Goal: Navigation & Orientation: Find specific page/section

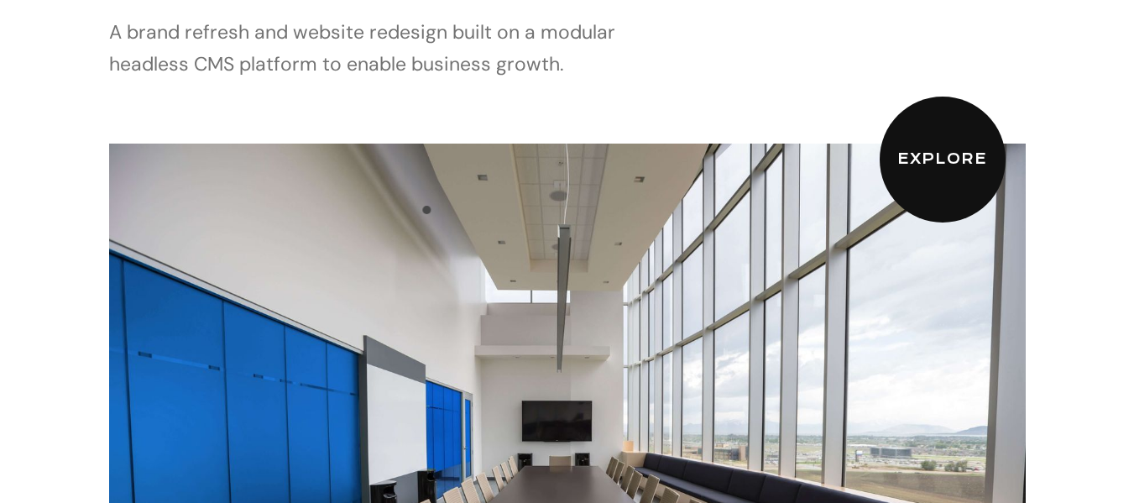
scroll to position [336, 0]
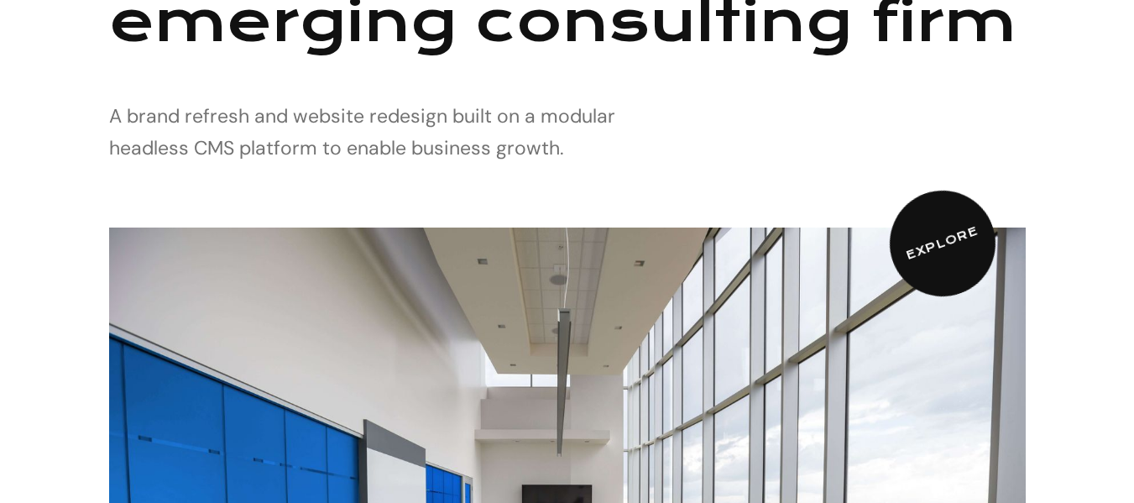
click at [952, 259] on link "Explore" at bounding box center [942, 242] width 135 height 135
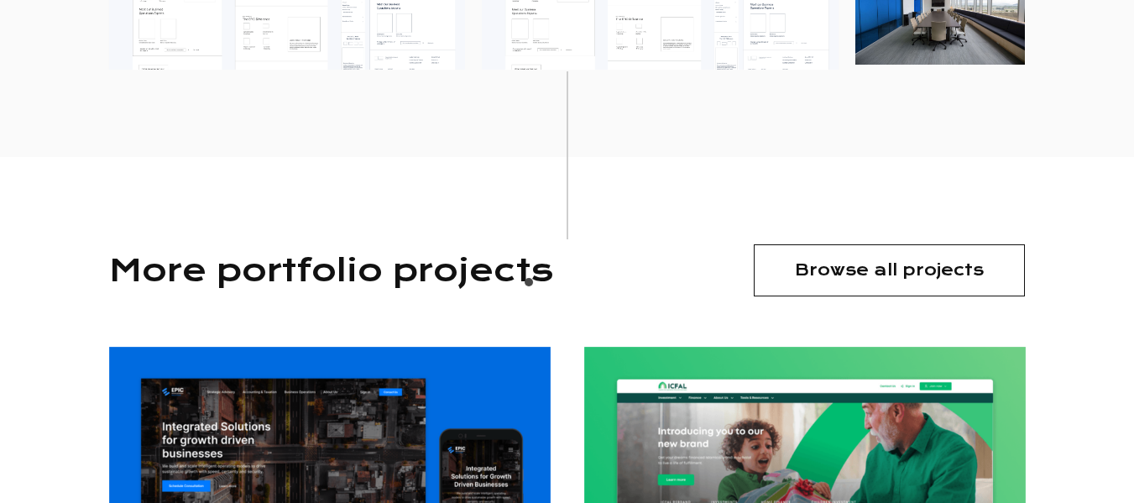
scroll to position [5068, 0]
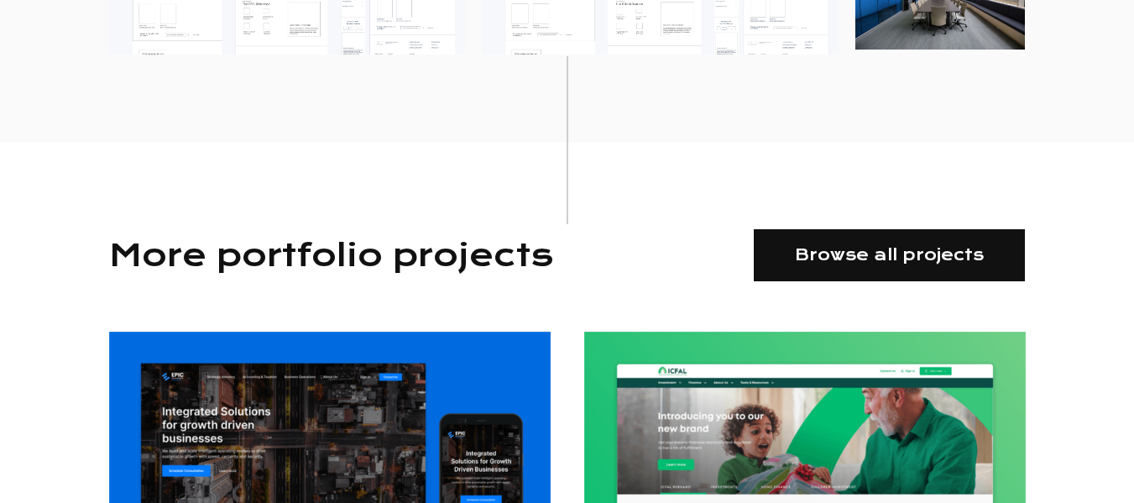
click at [877, 236] on link "Browse all projects" at bounding box center [889, 255] width 271 height 52
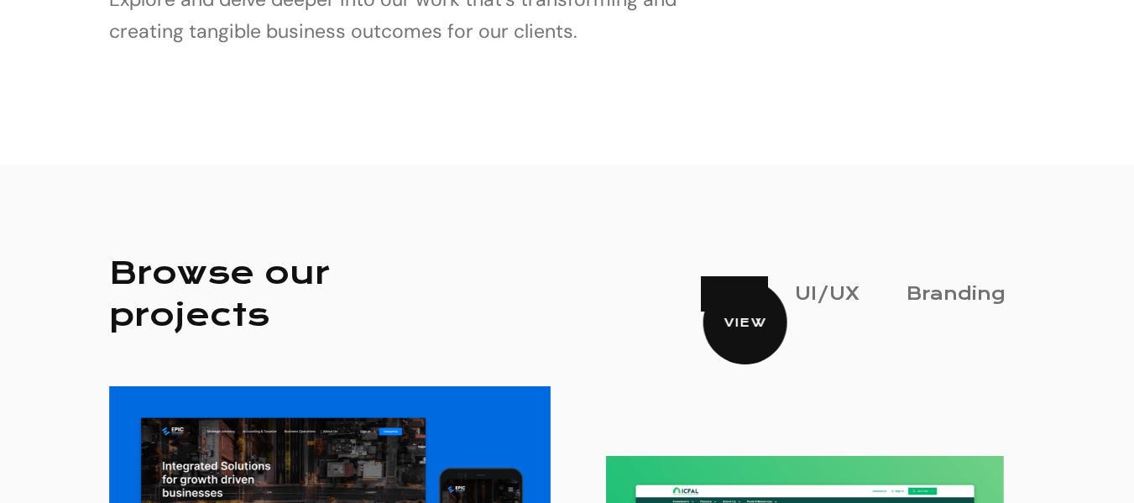
scroll to position [275, 0]
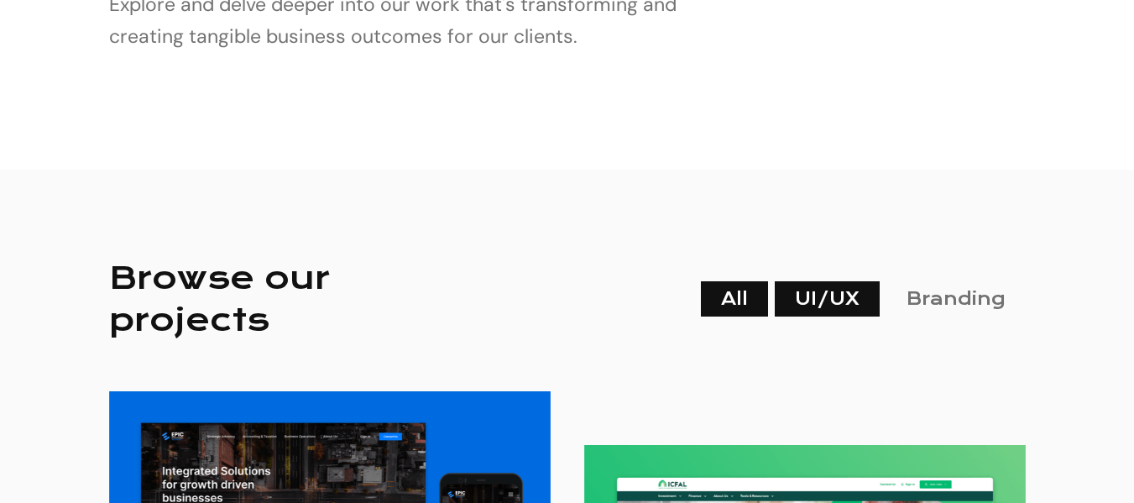
click at [818, 292] on link "UI/UX" at bounding box center [827, 298] width 105 height 35
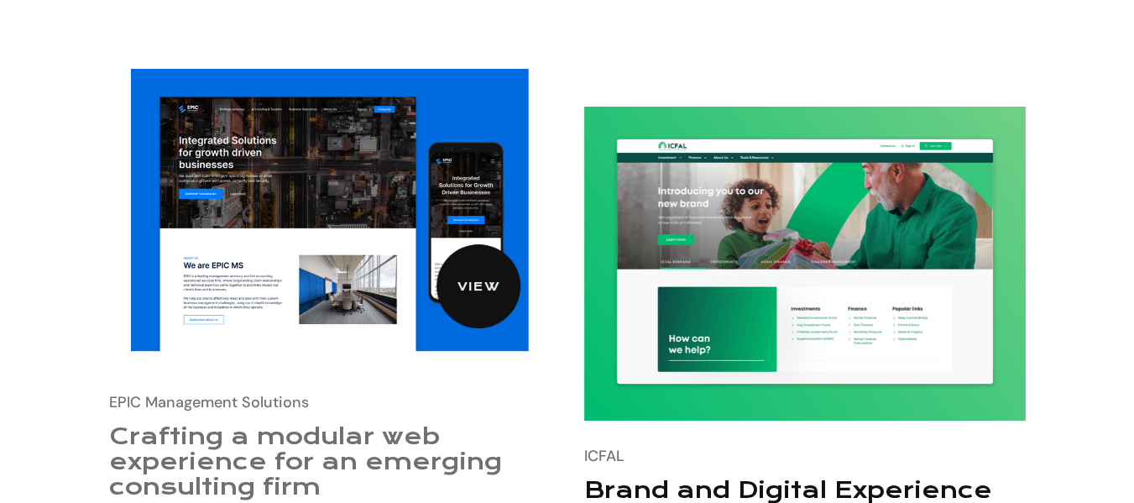
scroll to position [168, 0]
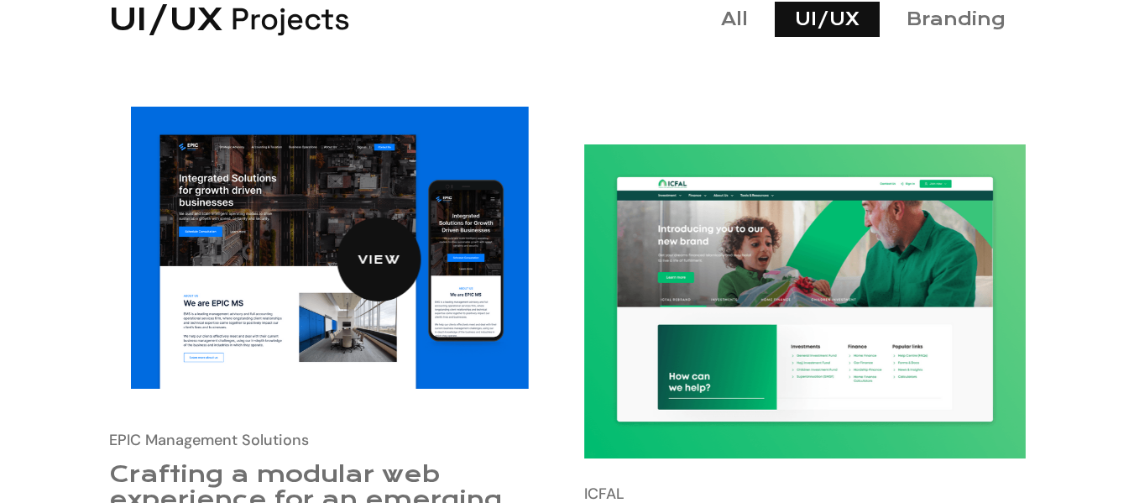
click at [345, 209] on img at bounding box center [329, 248] width 397 height 283
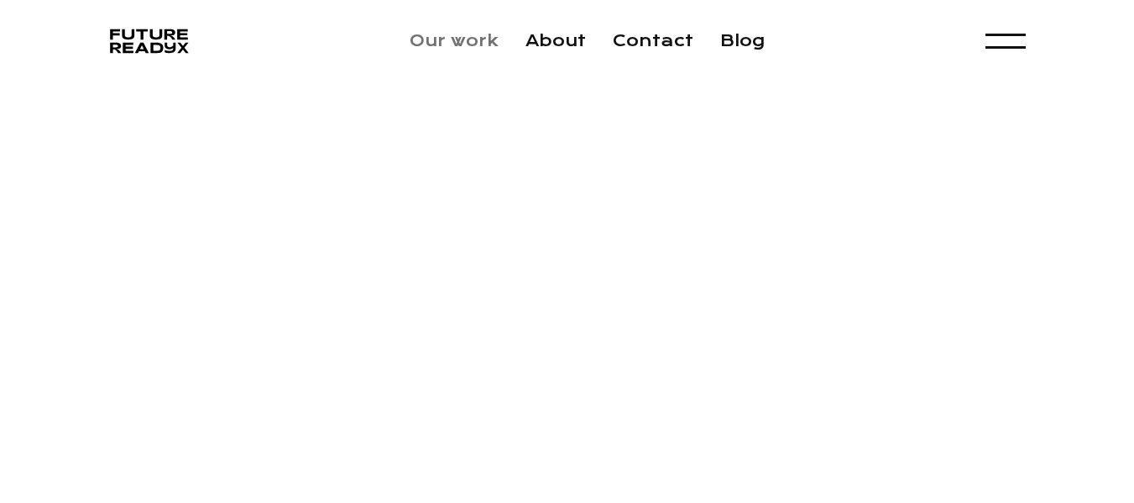
click at [453, 43] on link "Our work" at bounding box center [454, 40] width 89 height 19
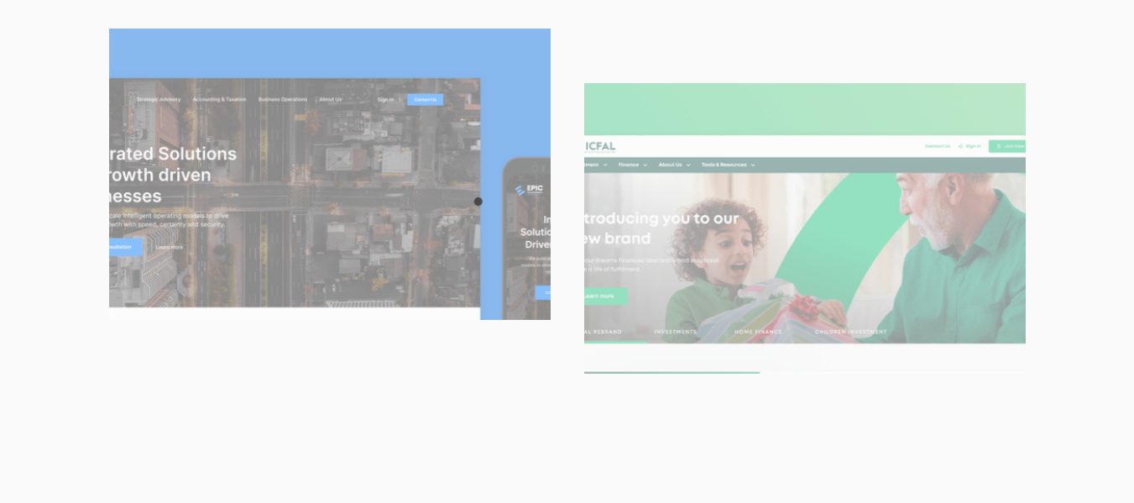
scroll to position [672, 0]
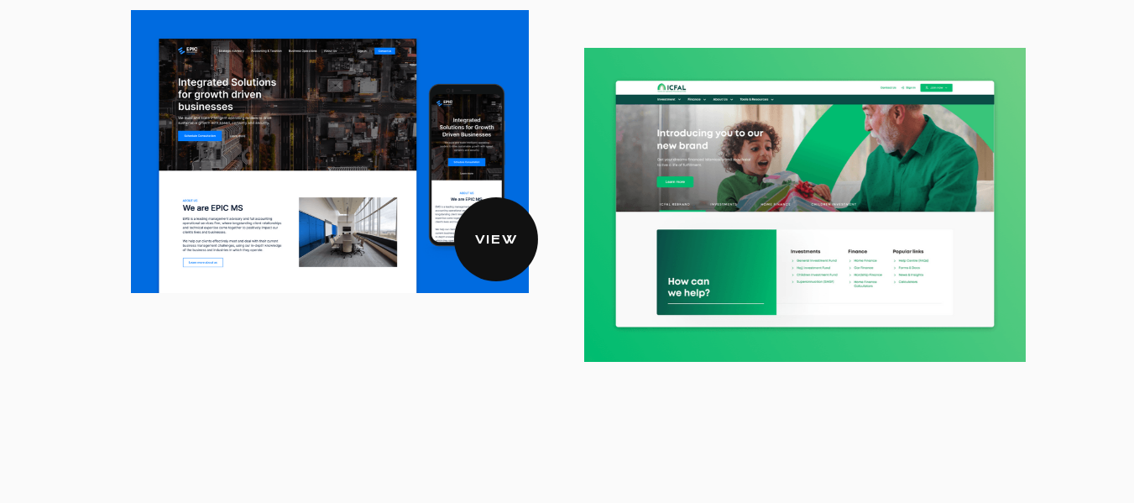
click at [464, 189] on img at bounding box center [329, 152] width 400 height 285
